Goal: Navigation & Orientation: Find specific page/section

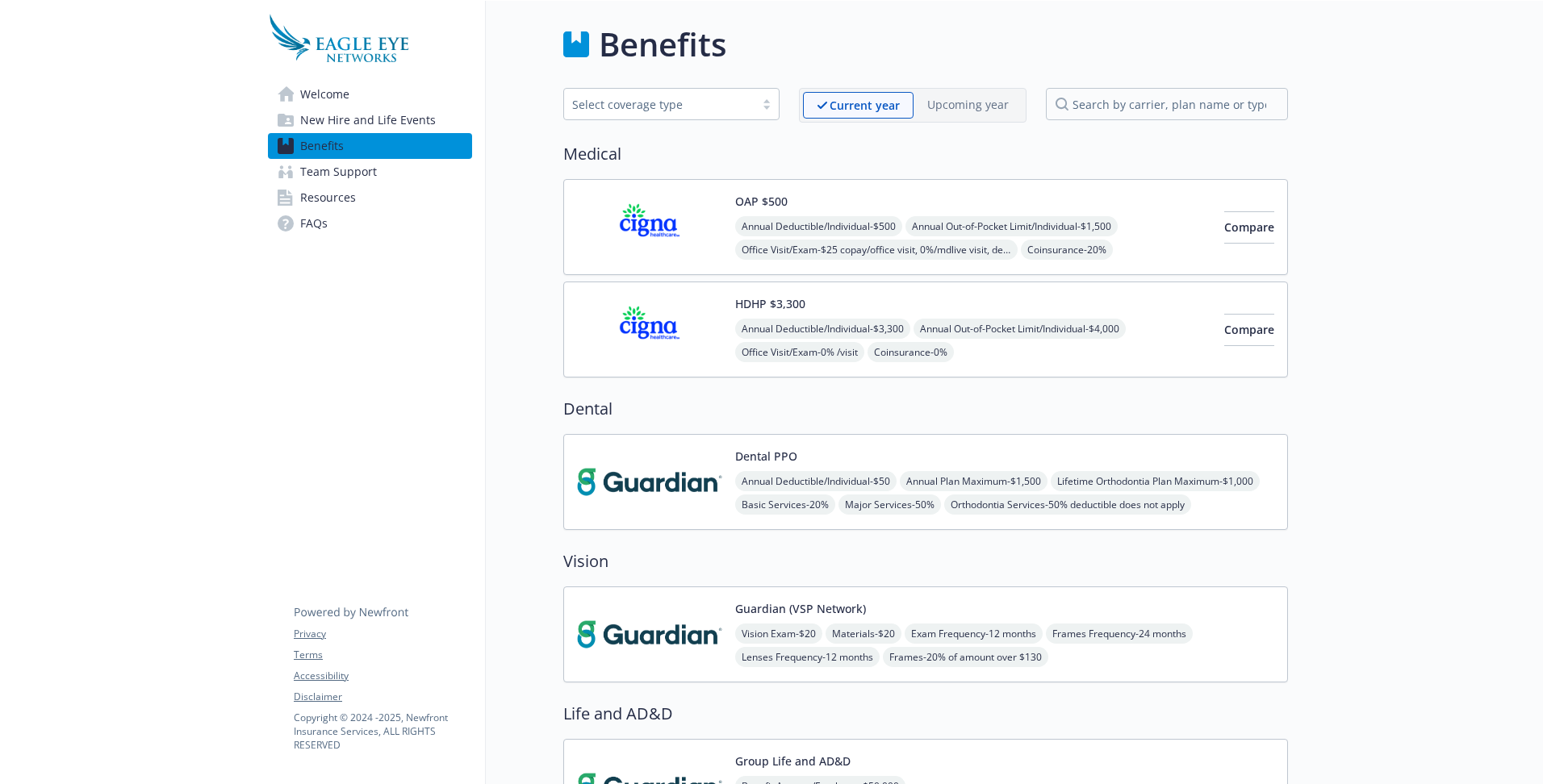
click at [330, 92] on span "Welcome" at bounding box center [325, 94] width 49 height 26
